Goal: Check status: Check status

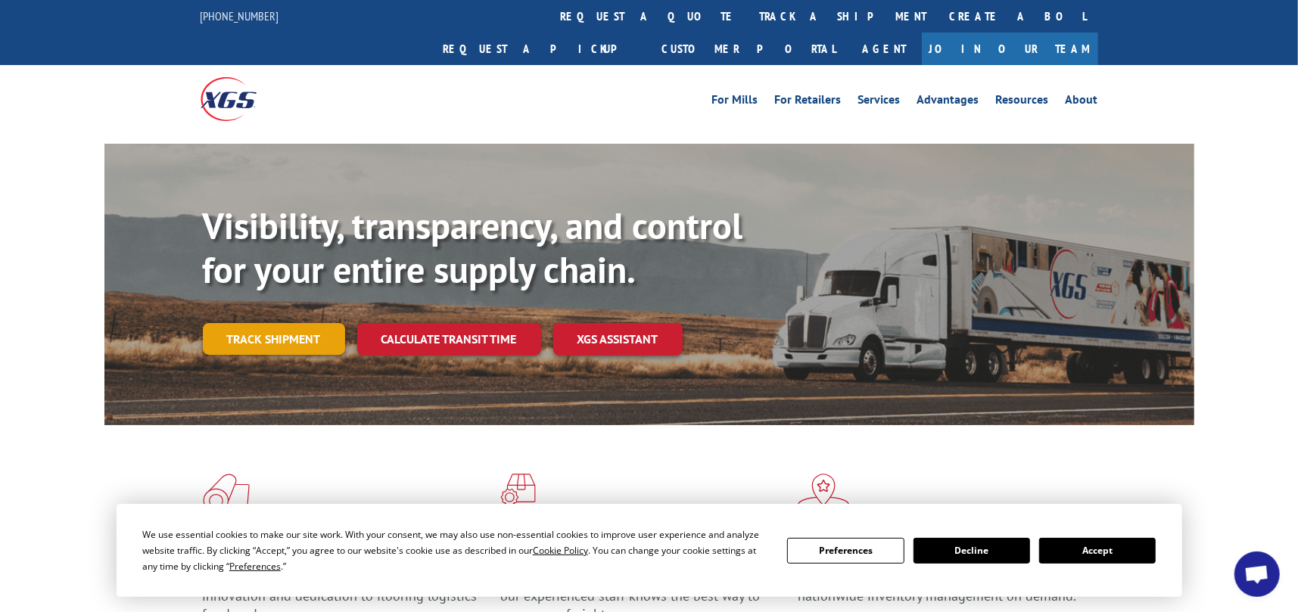
click at [282, 323] on link "Track shipment" at bounding box center [274, 339] width 142 height 32
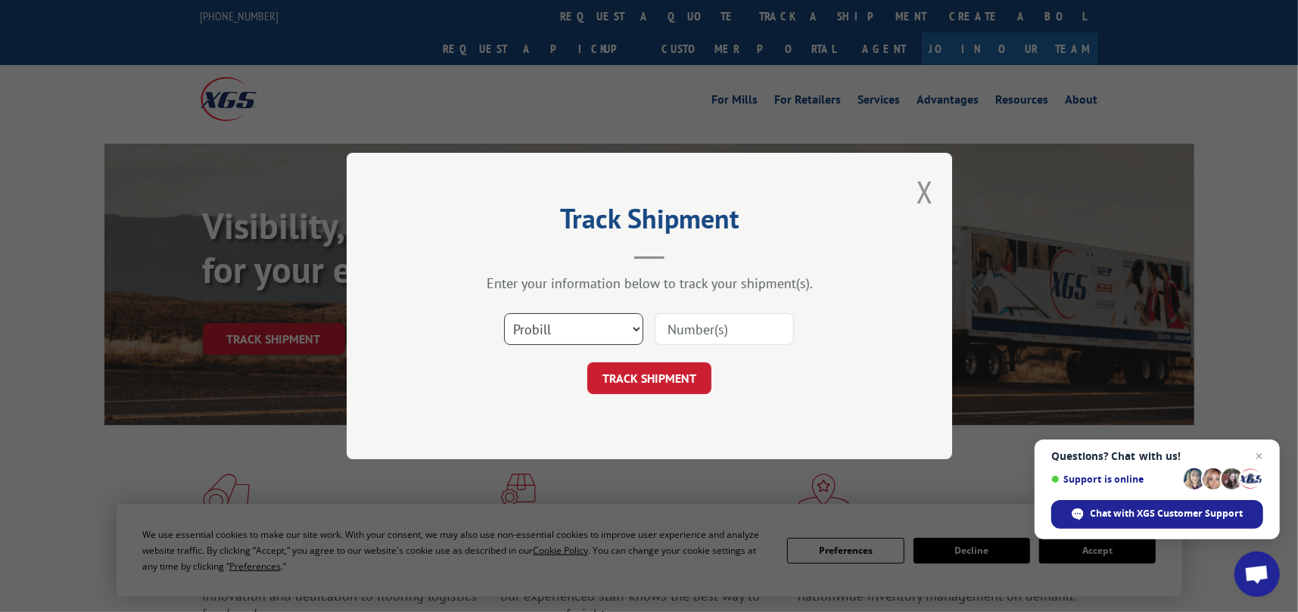
click at [589, 322] on select "Select category... Probill BOL PO" at bounding box center [573, 329] width 139 height 32
select select "bol"
click at [504, 313] on select "Select category... Probill BOL PO" at bounding box center [573, 329] width 139 height 32
click at [712, 329] on input at bounding box center [724, 329] width 139 height 32
type input "1700380234"
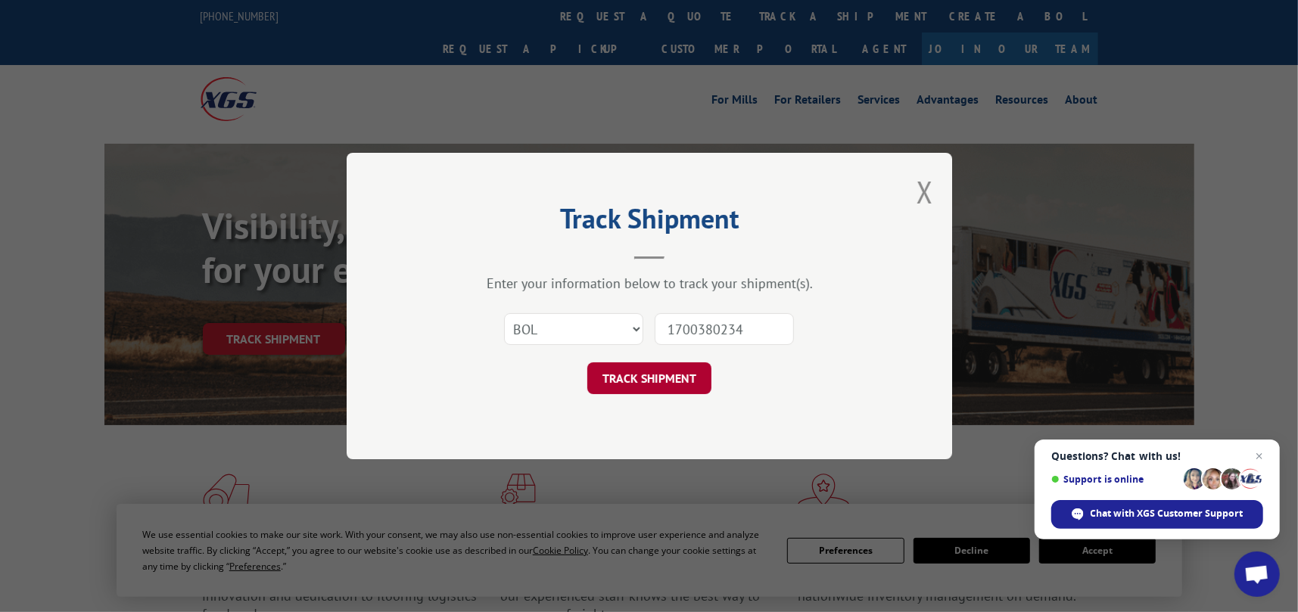
click at [649, 383] on button "TRACK SHIPMENT" at bounding box center [649, 379] width 124 height 32
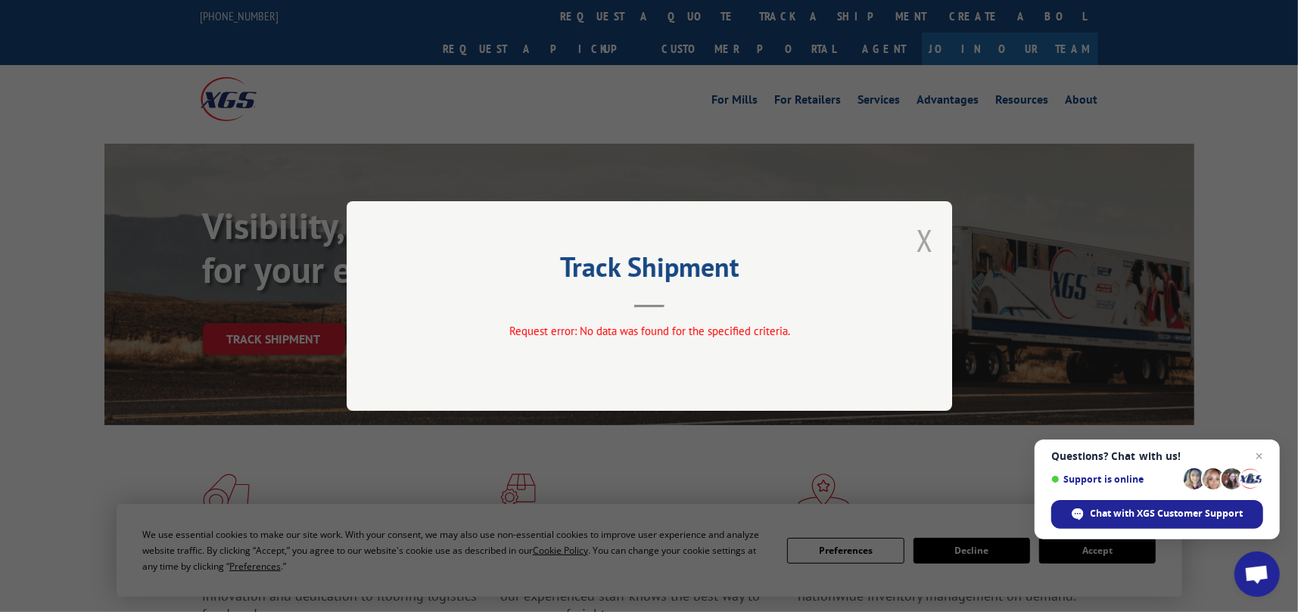
click at [922, 235] on button "Close modal" at bounding box center [925, 240] width 17 height 40
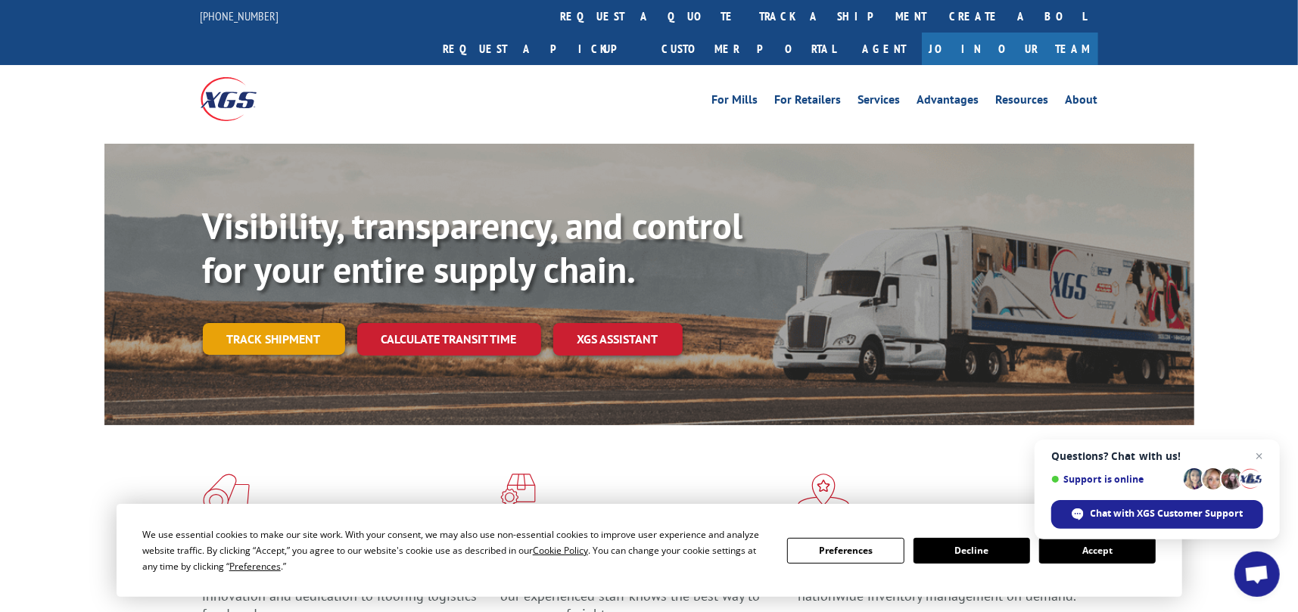
click at [257, 323] on link "Track shipment" at bounding box center [274, 339] width 142 height 32
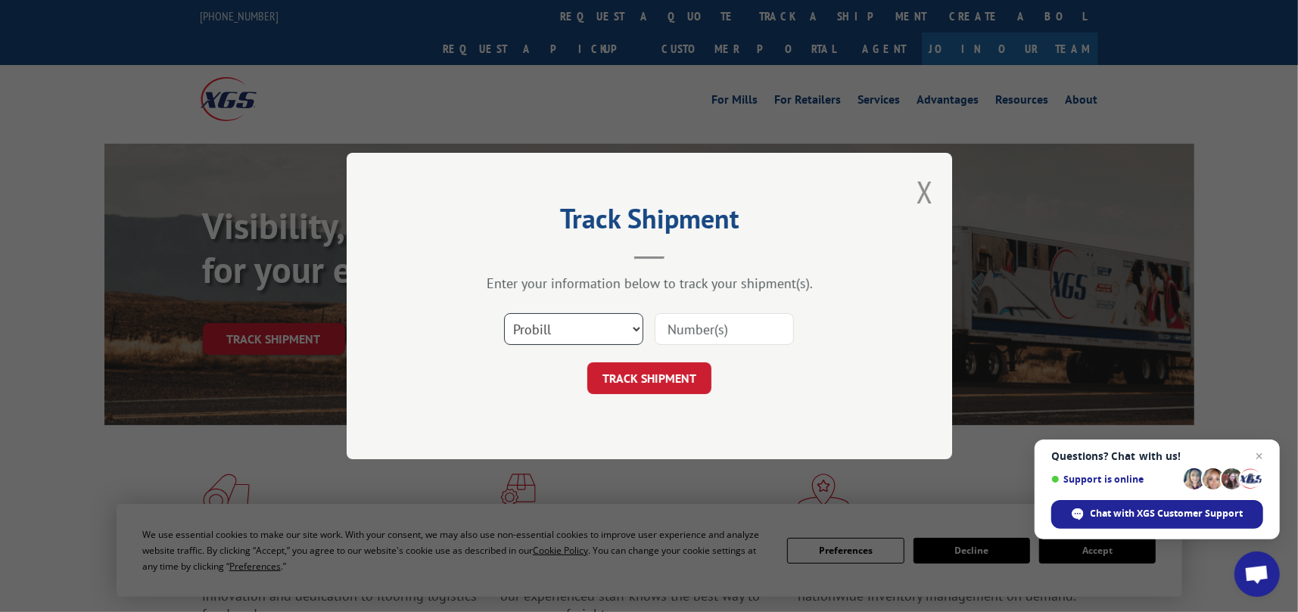
click at [628, 324] on select "Select category... Probill BOL PO" at bounding box center [573, 329] width 139 height 32
drag, startPoint x: 927, startPoint y: 190, endPoint x: 931, endPoint y: 182, distance: 8.8
click at [927, 190] on button "Close modal" at bounding box center [925, 192] width 17 height 40
